Goal: Information Seeking & Learning: Learn about a topic

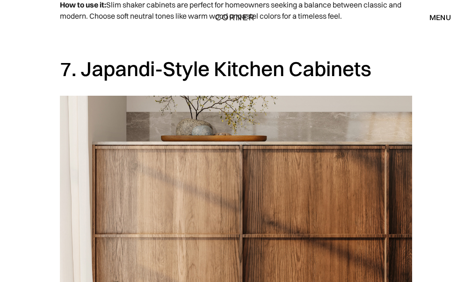
scroll to position [3040, 0]
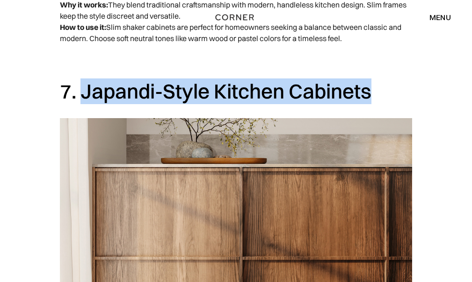
drag, startPoint x: 84, startPoint y: 92, endPoint x: 397, endPoint y: 94, distance: 313.2
click at [397, 94] on h2 "7. Japandi-Style Kitchen Cabinets" at bounding box center [236, 92] width 352 height 26
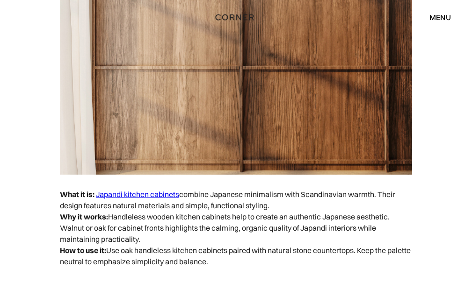
scroll to position [3274, 0]
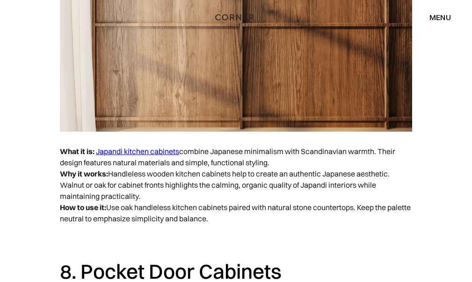
click at [200, 168] on p "What it is: Japandi kitchen cabinets combine Japanese minimalism with Scandinav…" at bounding box center [236, 185] width 352 height 88
drag, startPoint x: 197, startPoint y: 152, endPoint x: 244, endPoint y: 152, distance: 46.7
click at [244, 152] on p "What it is: Japandi kitchen cabinets combine Japanese minimalism with Scandinav…" at bounding box center [236, 185] width 352 height 88
click at [311, 215] on p "What it is: Japandi kitchen cabinets combine Japanese minimalism with Scandinav…" at bounding box center [236, 185] width 352 height 88
click at [253, 197] on p "What it is: Japandi kitchen cabinets combine Japanese minimalism with Scandinav…" at bounding box center [236, 185] width 352 height 88
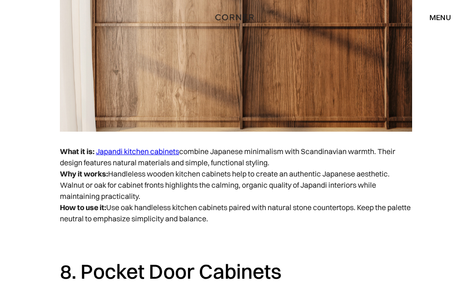
copy p "What it is: Japandi kitchen cabinets combine Japanese minimalism with Scandinav…"
drag, startPoint x: 253, startPoint y: 217, endPoint x: 49, endPoint y: 160, distance: 212.0
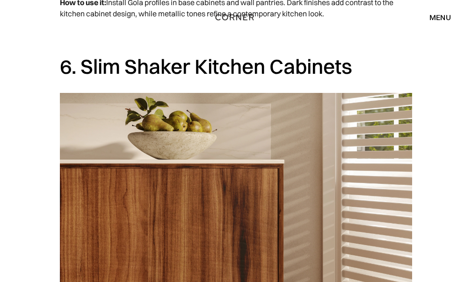
scroll to position [2573, 0]
